Goal: Task Accomplishment & Management: Complete application form

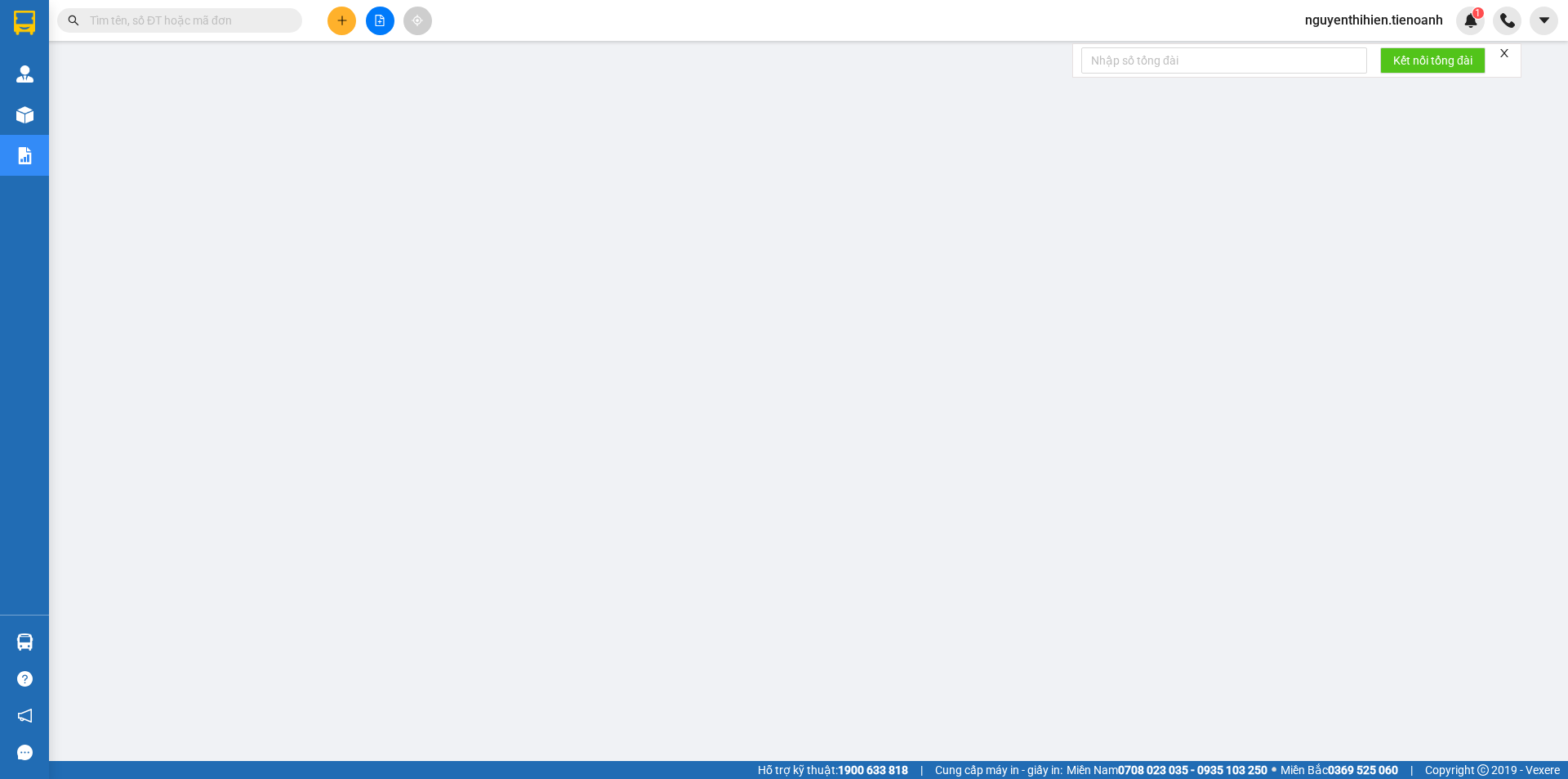
click at [219, 17] on input "text" at bounding box center [186, 21] width 193 height 18
paste input "0971274119"
type input "0971274119"
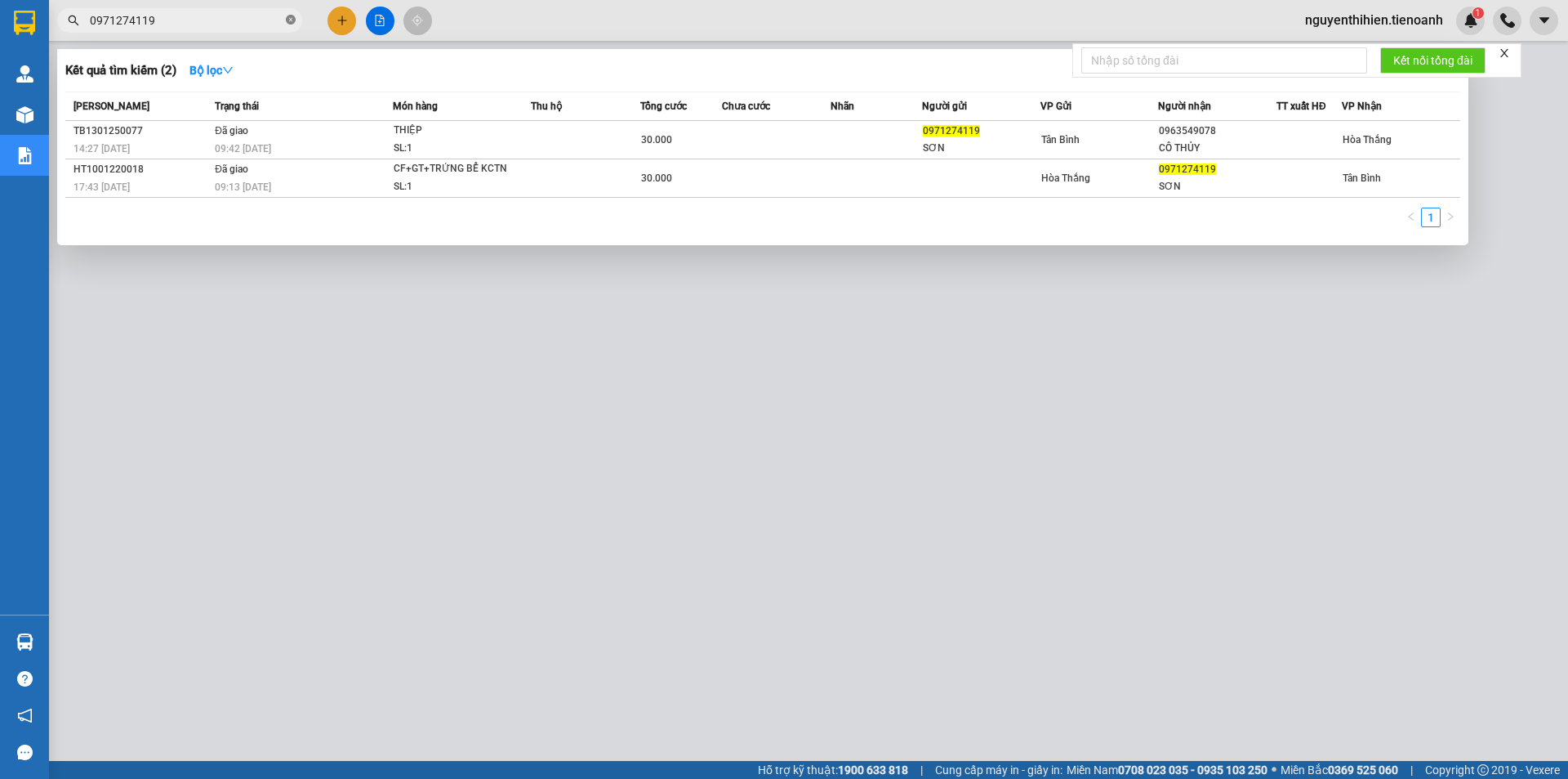
click at [290, 22] on icon "close-circle" at bounding box center [290, 20] width 10 height 10
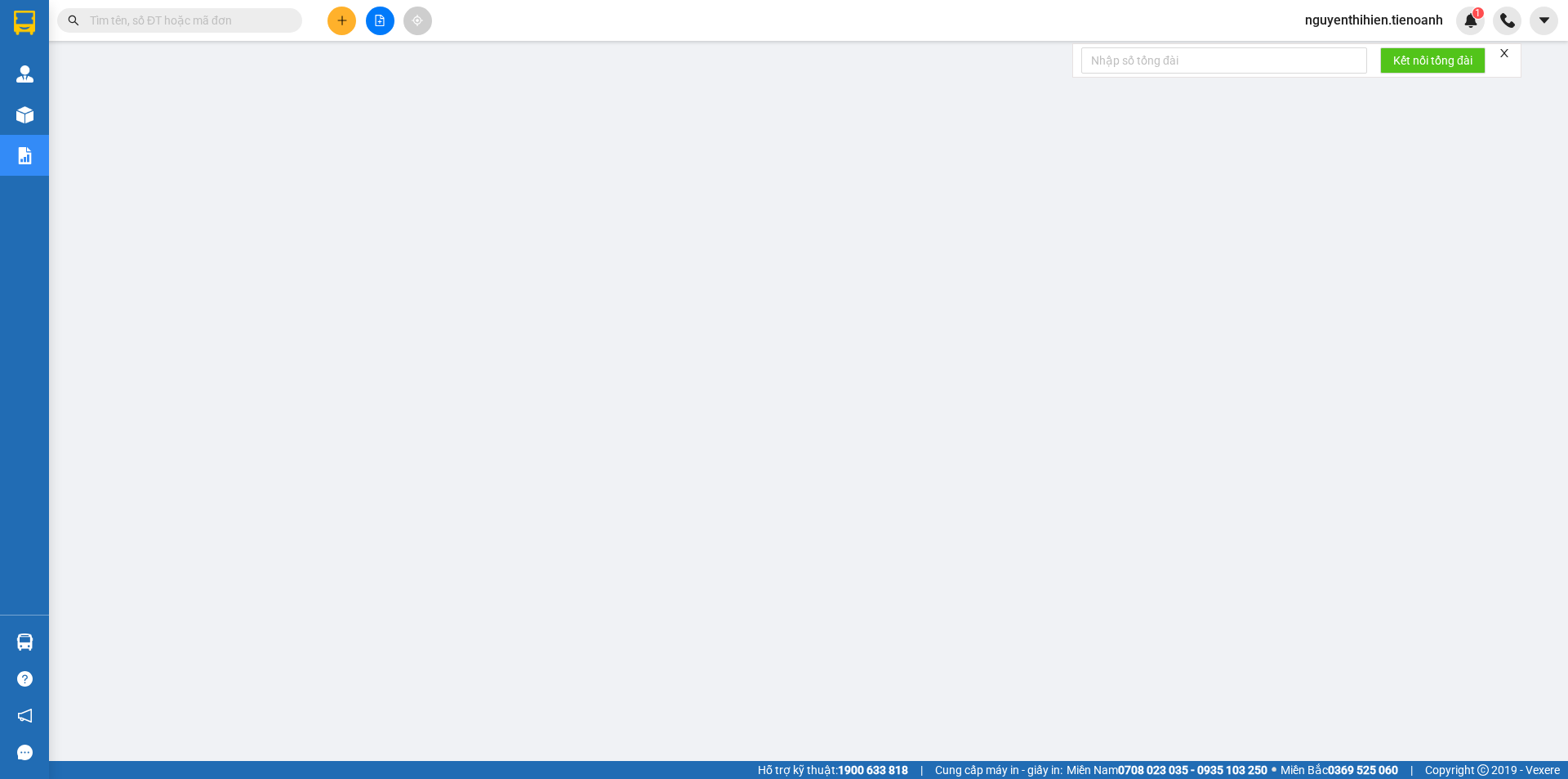
click at [220, 16] on input "text" at bounding box center [186, 21] width 193 height 18
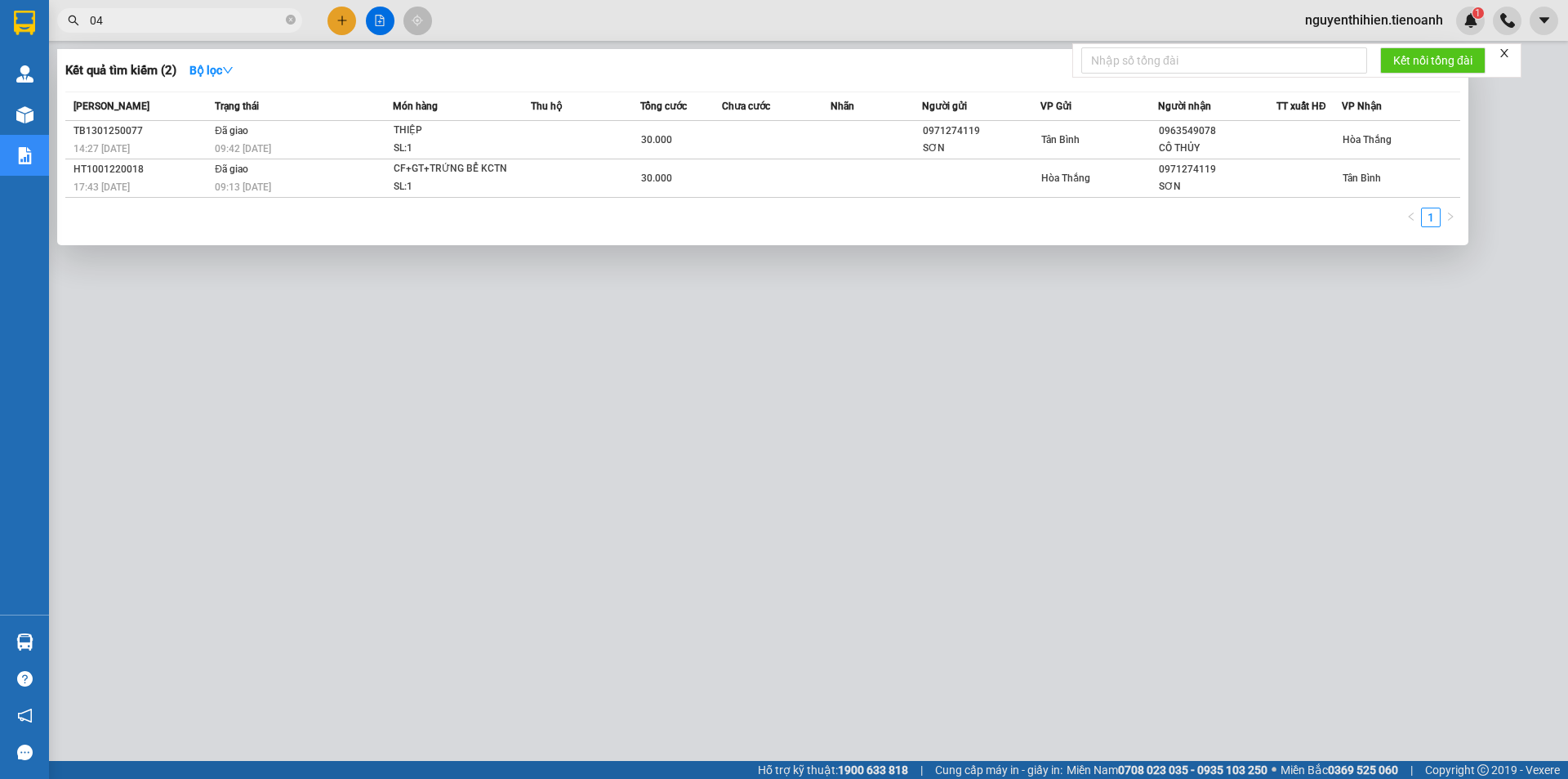
type input "044"
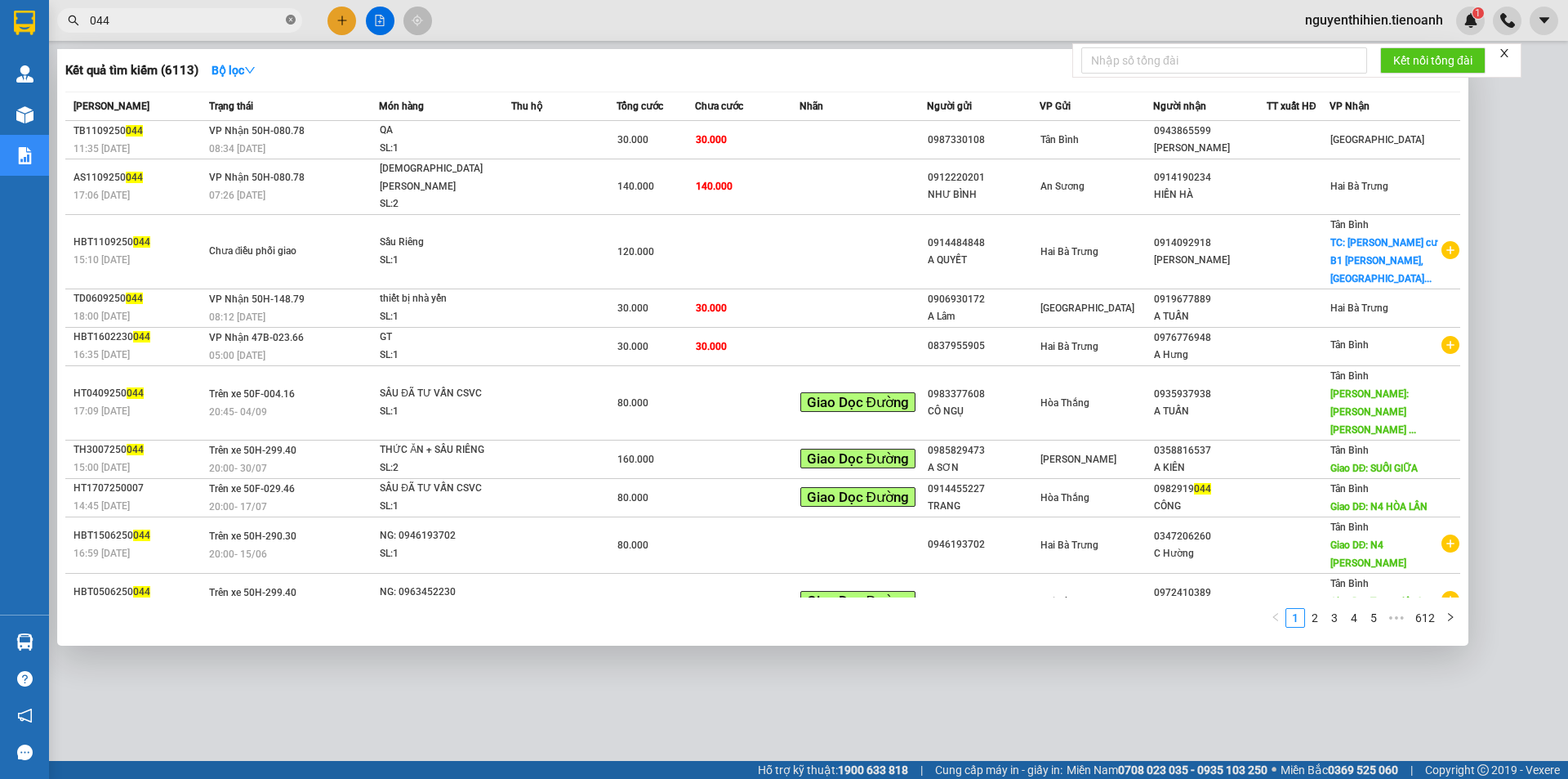
click at [288, 17] on icon "close-circle" at bounding box center [290, 20] width 10 height 10
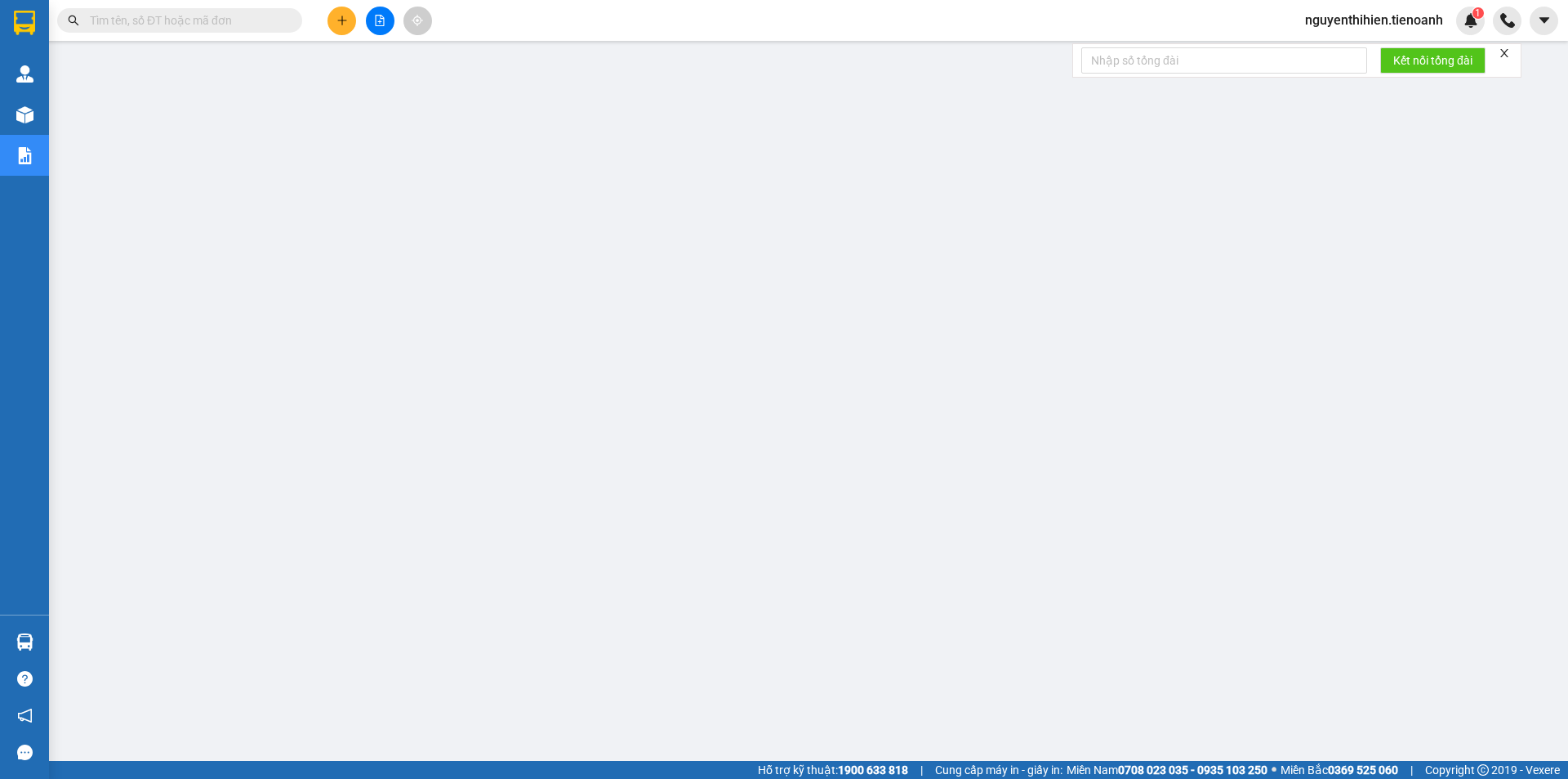
click at [203, 12] on input "text" at bounding box center [186, 21] width 193 height 18
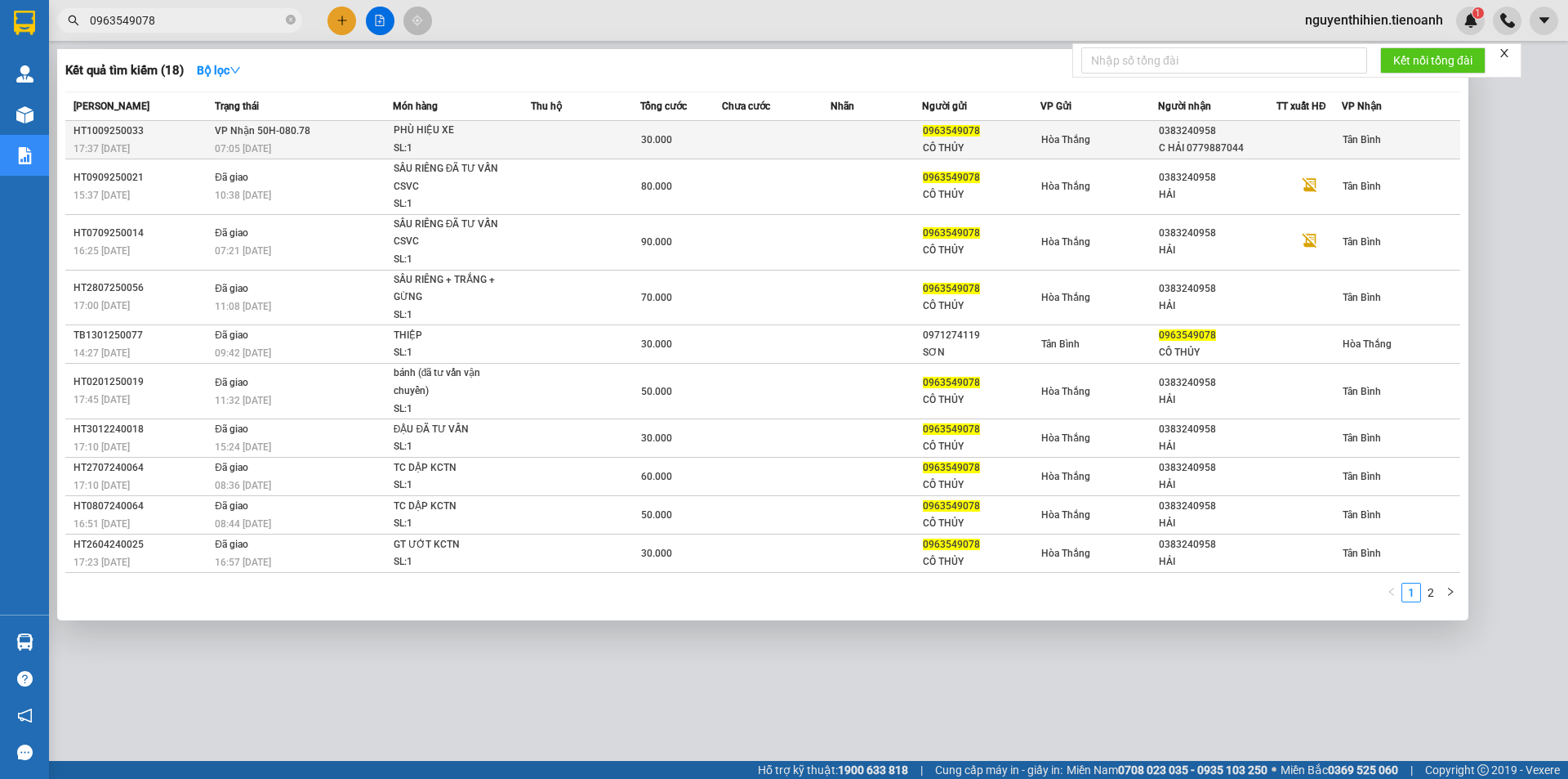
type input "0963549078"
click at [1153, 146] on div "Hòa Thắng" at bounding box center [1099, 140] width 117 height 18
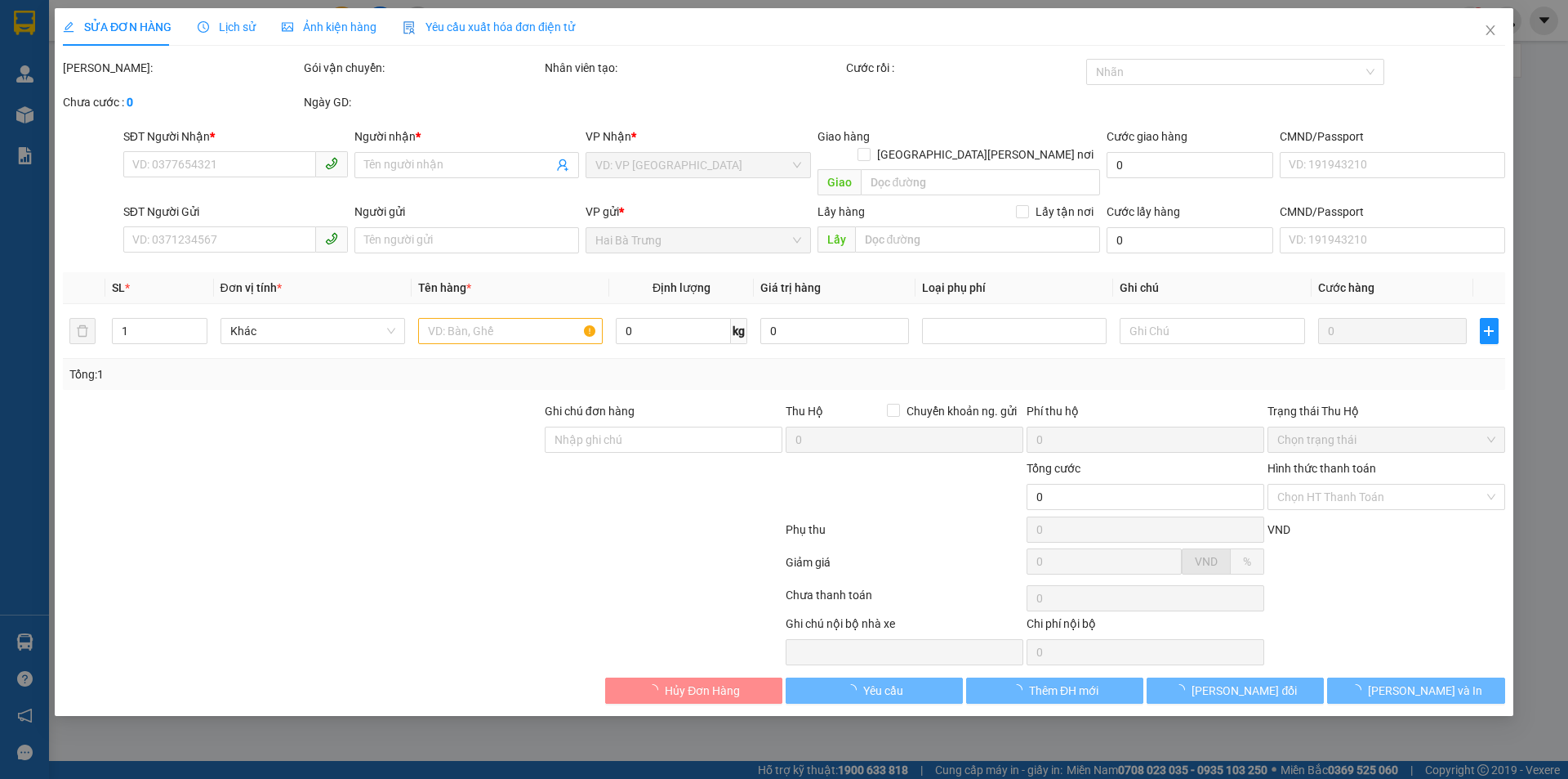
type input "0383240958"
type input "C HẢI 0779887044"
type input "0963549078"
type input "CÔ THỦY"
type input "30.000"
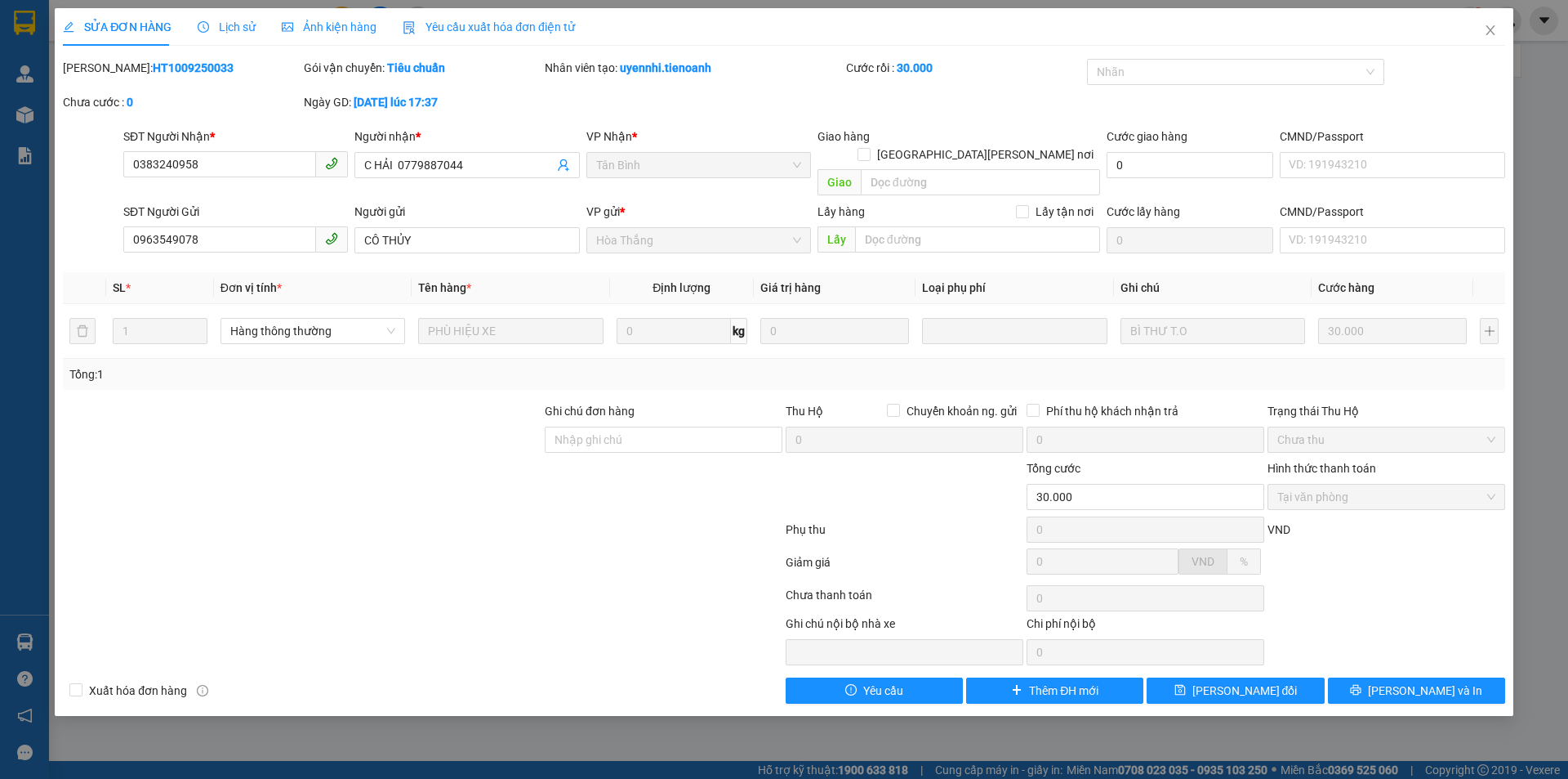
click at [242, 32] on span "Lịch sử" at bounding box center [226, 27] width 58 height 13
